Goal: Task Accomplishment & Management: Manage account settings

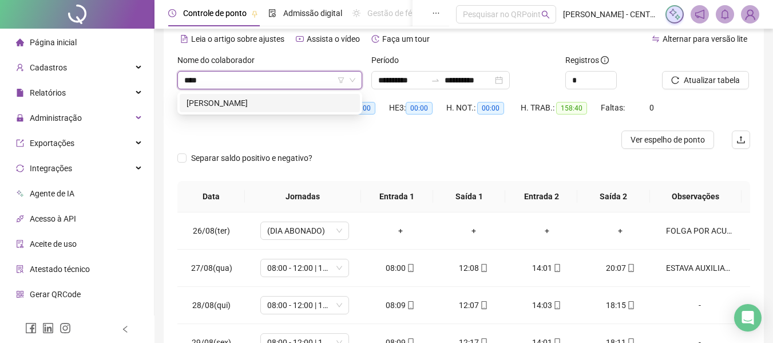
scroll to position [685, 0]
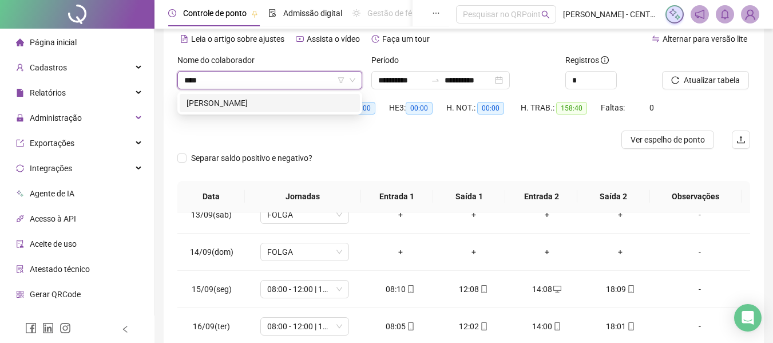
click at [279, 97] on div "[PERSON_NAME]" at bounding box center [269, 103] width 166 height 13
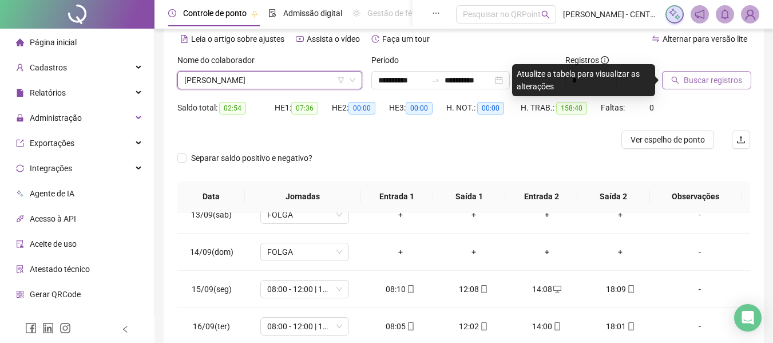
click at [714, 71] on button "Buscar registros" at bounding box center [706, 80] width 89 height 18
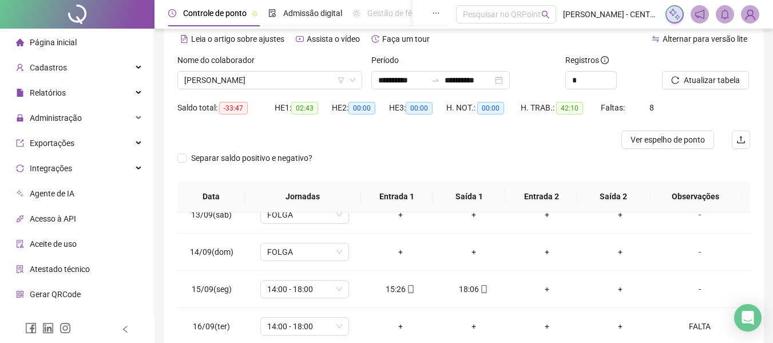
scroll to position [228, 0]
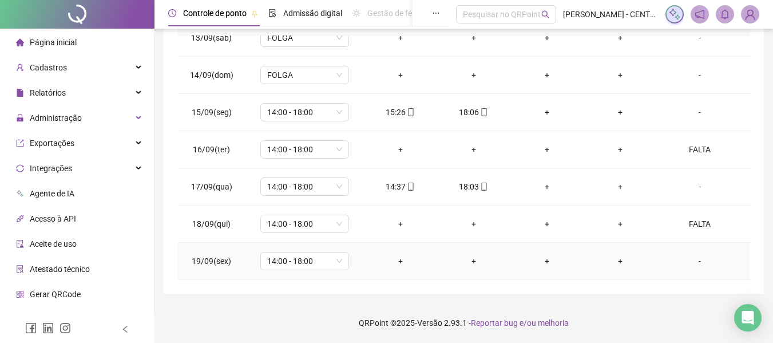
click at [692, 263] on div "-" at bounding box center [699, 261] width 67 height 13
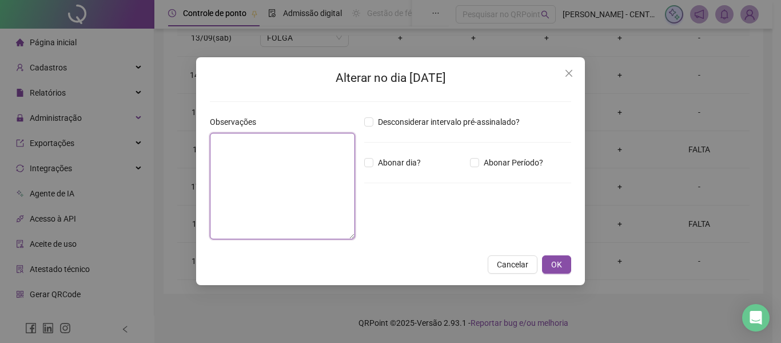
click at [302, 191] on textarea at bounding box center [282, 186] width 145 height 106
type textarea "*****"
click at [542, 255] on button "OK" at bounding box center [556, 264] width 29 height 18
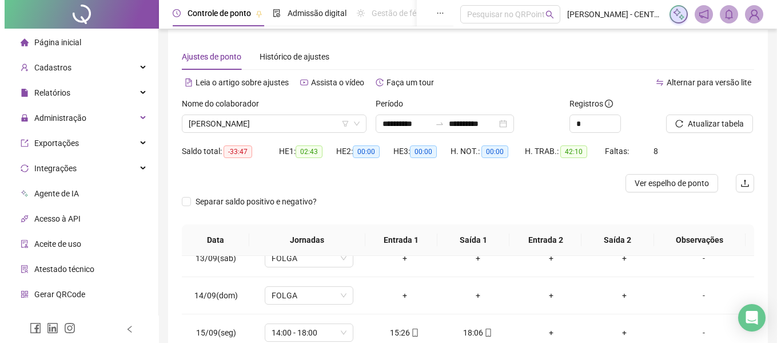
scroll to position [0, 0]
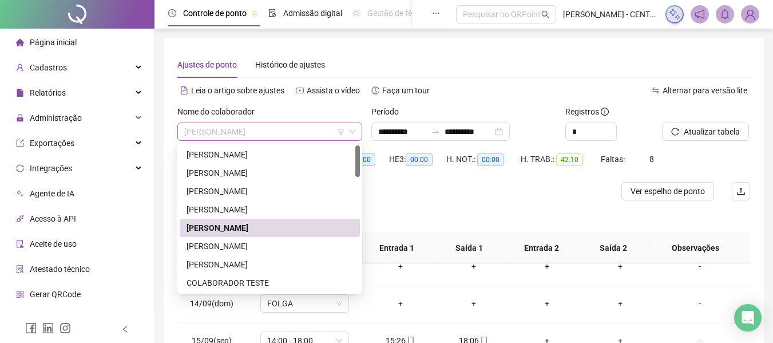
click at [276, 139] on span "[PERSON_NAME]" at bounding box center [269, 131] width 171 height 17
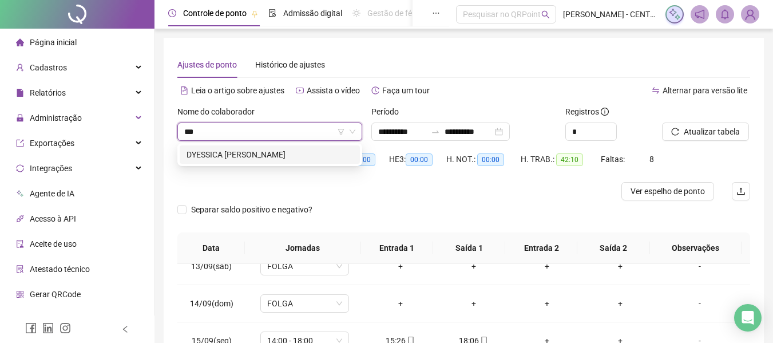
type input "****"
click at [273, 157] on div "DYESSICA [PERSON_NAME]" at bounding box center [269, 154] width 166 height 13
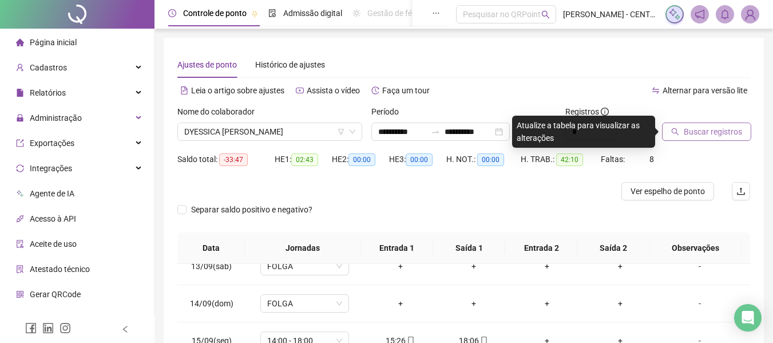
drag, startPoint x: 709, startPoint y: 116, endPoint x: 704, endPoint y: 130, distance: 15.7
click at [709, 116] on div at bounding box center [691, 113] width 59 height 17
click at [704, 130] on span "Buscar registros" at bounding box center [713, 131] width 58 height 13
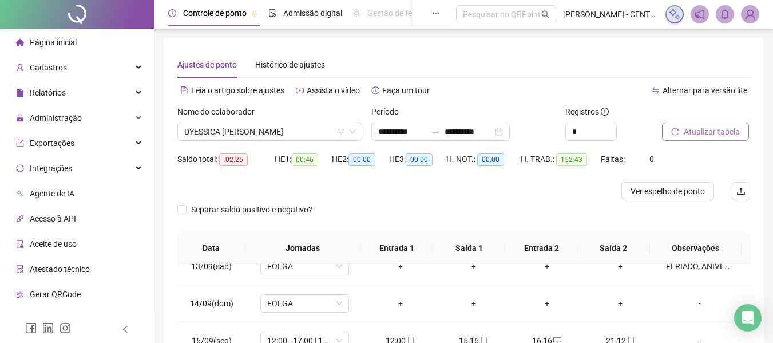
click at [716, 132] on span "Atualizar tabela" at bounding box center [712, 131] width 56 height 13
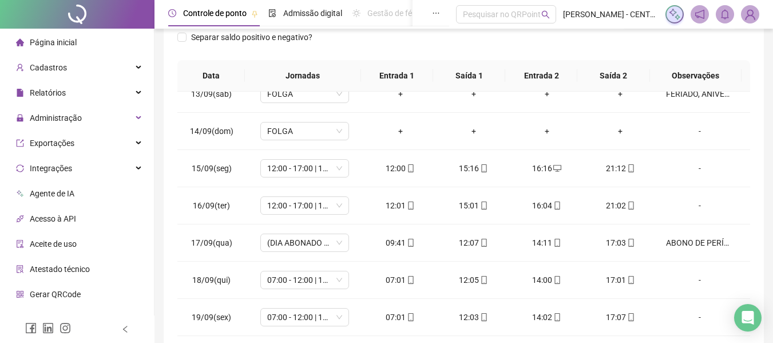
scroll to position [228, 0]
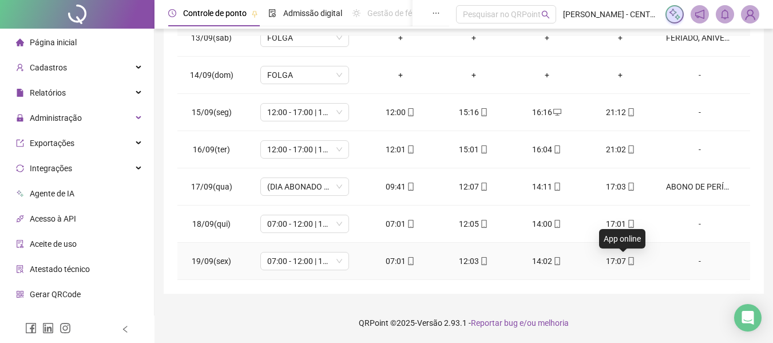
click at [627, 259] on icon "mobile" at bounding box center [631, 261] width 8 height 8
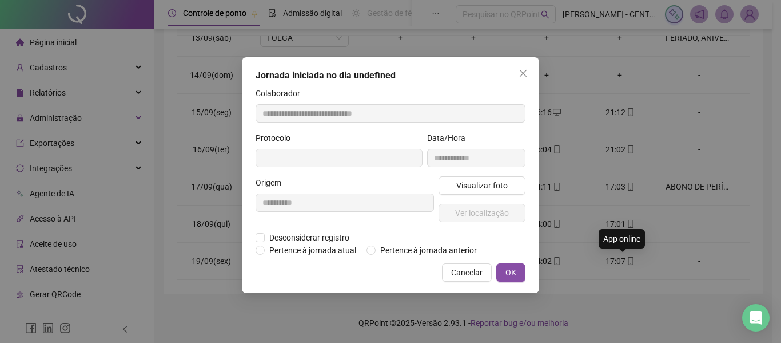
type input "**********"
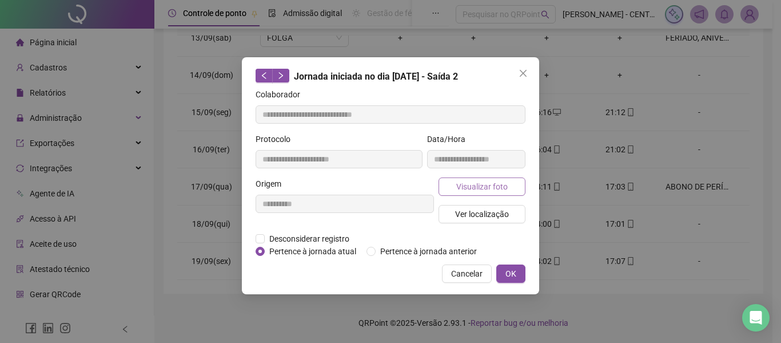
click at [516, 181] on button "Visualizar foto" at bounding box center [482, 186] width 87 height 18
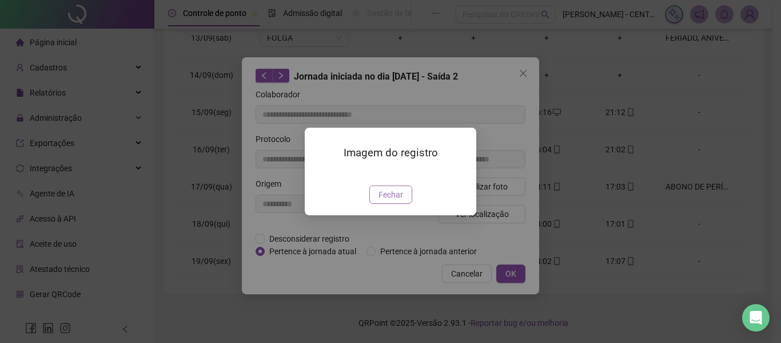
click at [397, 201] on span "Fechar" at bounding box center [391, 194] width 25 height 13
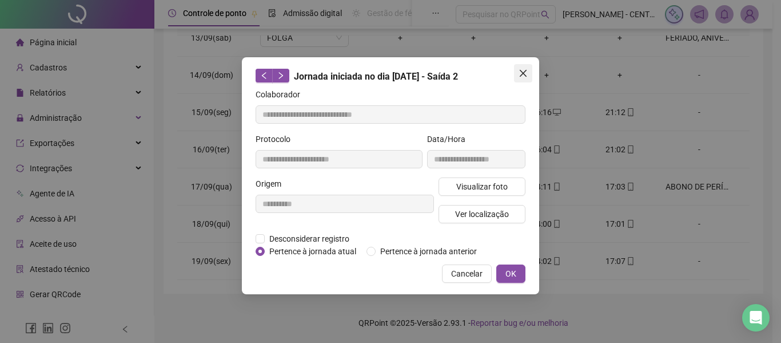
click at [526, 72] on icon "close" at bounding box center [523, 73] width 9 height 9
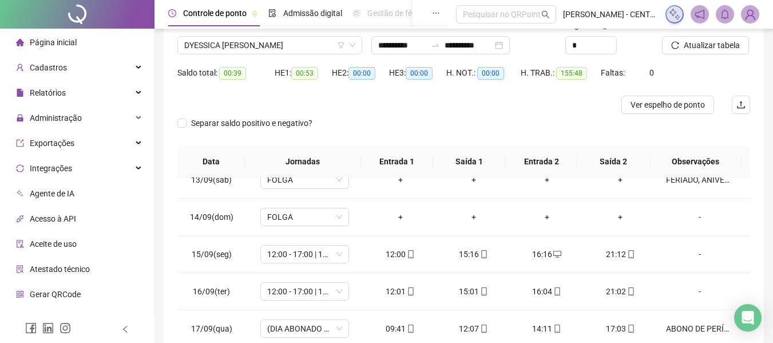
scroll to position [0, 0]
